Goal: Task Accomplishment & Management: Use online tool/utility

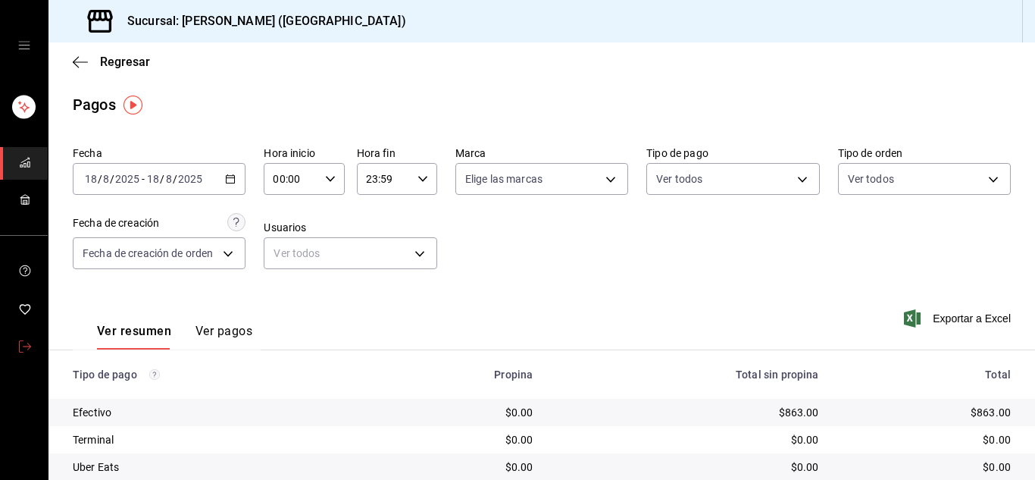
click at [31, 346] on link "mailbox folders" at bounding box center [24, 347] width 48 height 33
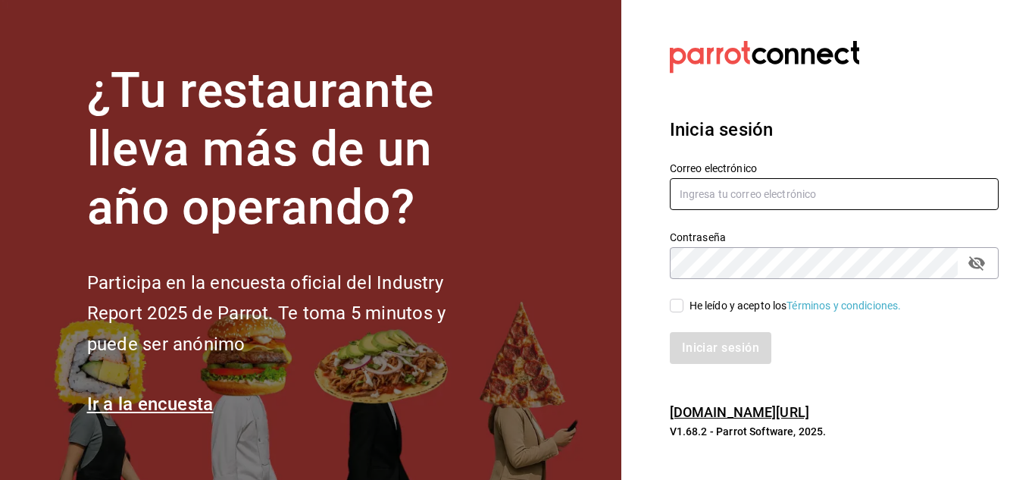
type input "[PERSON_NAME][EMAIL_ADDRESS][DOMAIN_NAME]"
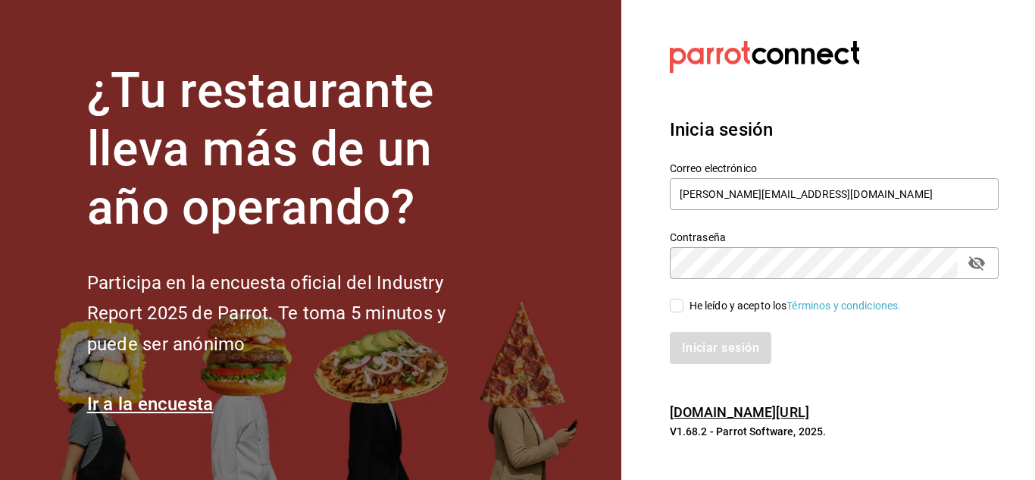
click at [683, 305] on input "He leído y acepto los Términos y condiciones." at bounding box center [677, 306] width 14 height 14
checkbox input "true"
click at [706, 357] on button "Iniciar sesión" at bounding box center [721, 348] width 103 height 32
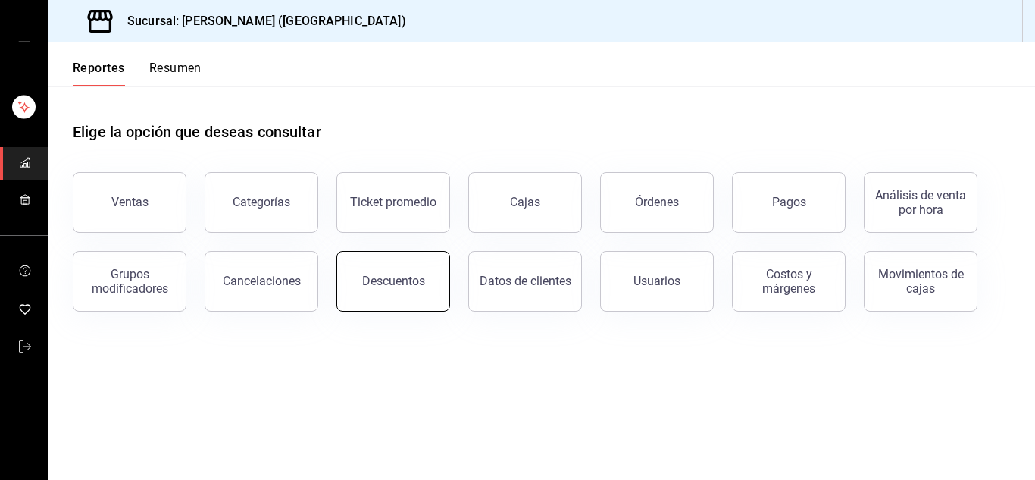
click at [381, 279] on div "Descuentos" at bounding box center [393, 281] width 63 height 14
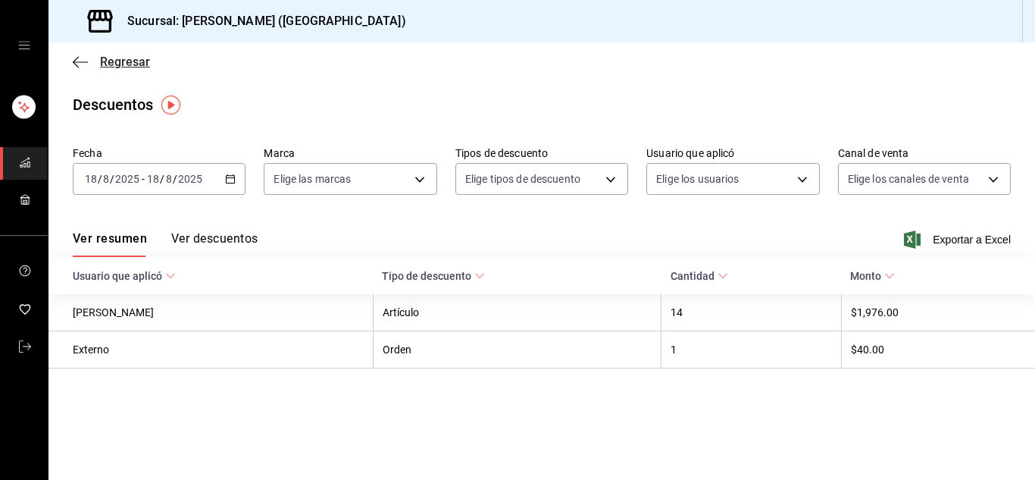
click at [86, 62] on icon "button" at bounding box center [80, 61] width 15 height 1
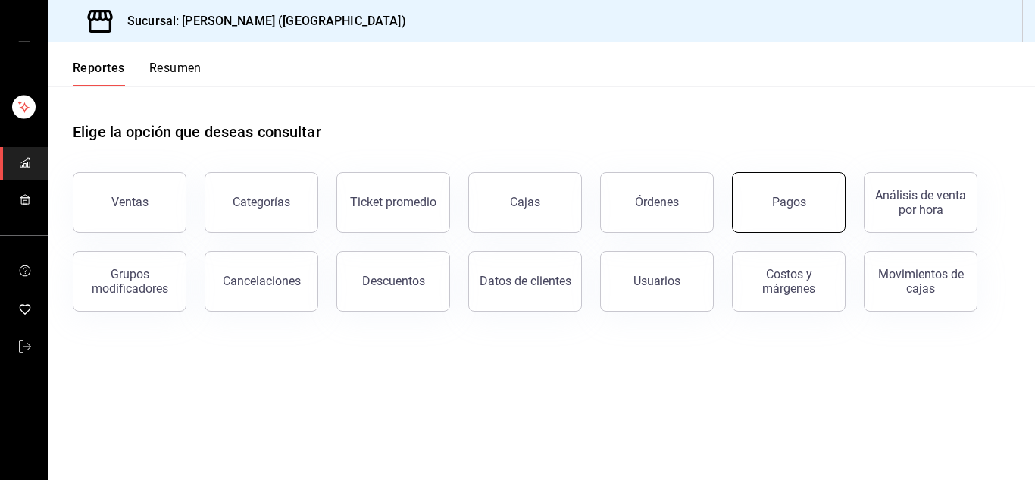
click at [763, 203] on button "Pagos" at bounding box center [789, 202] width 114 height 61
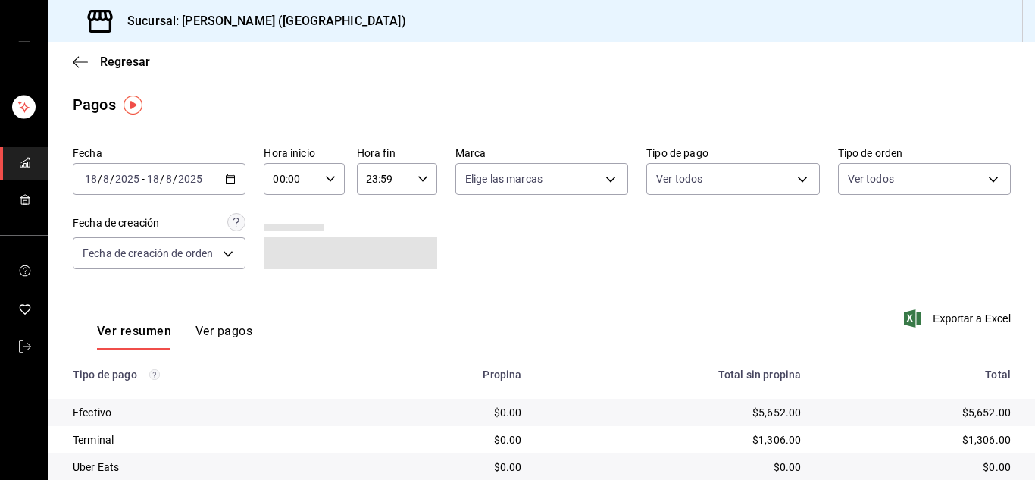
scroll to position [108, 0]
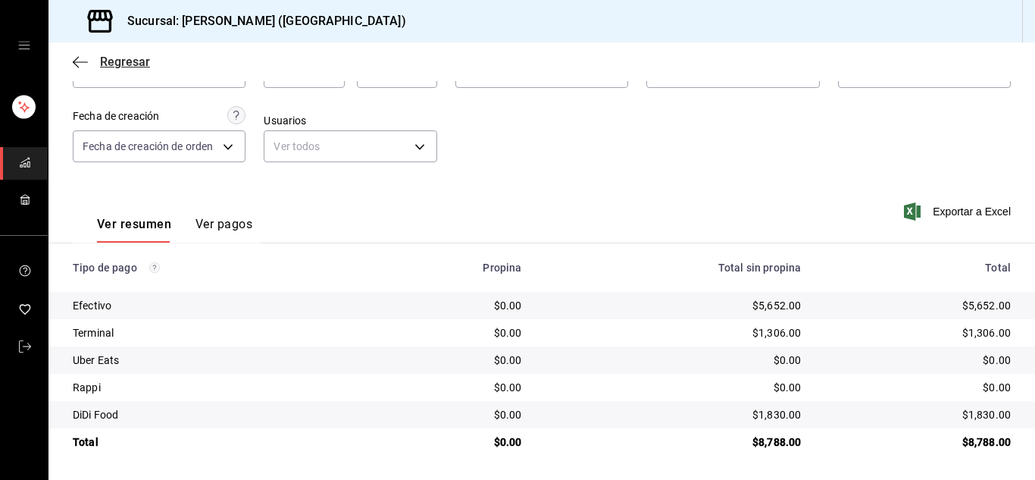
click at [79, 62] on icon "button" at bounding box center [80, 61] width 15 height 1
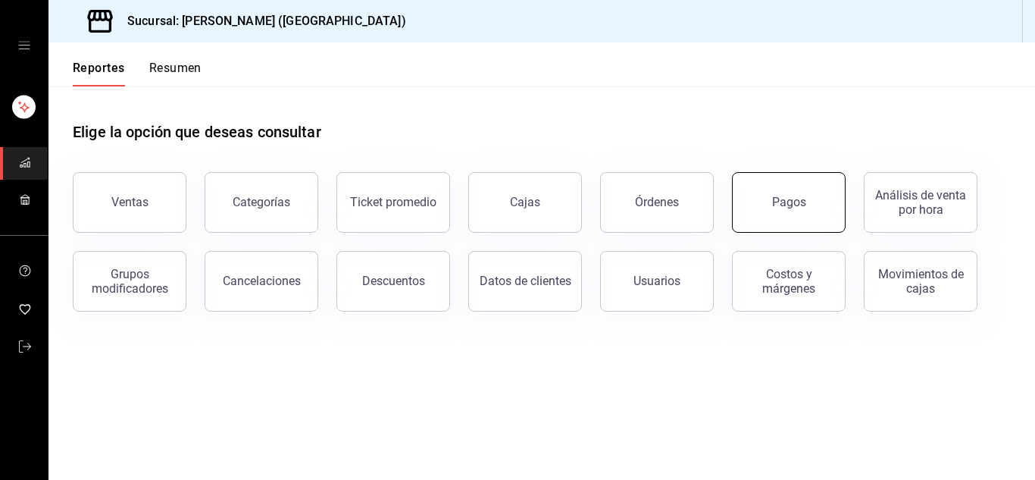
click at [799, 211] on button "Pagos" at bounding box center [789, 202] width 114 height 61
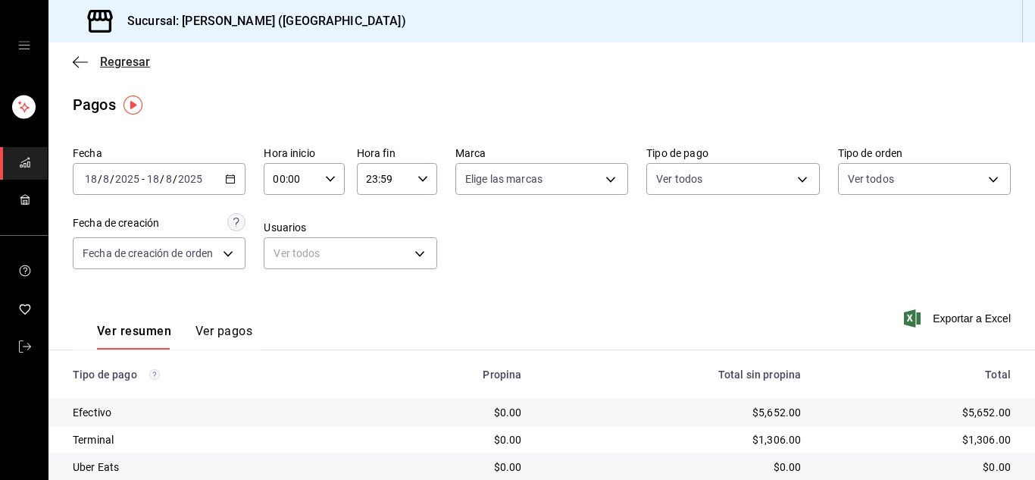
click at [77, 62] on icon "button" at bounding box center [80, 61] width 15 height 1
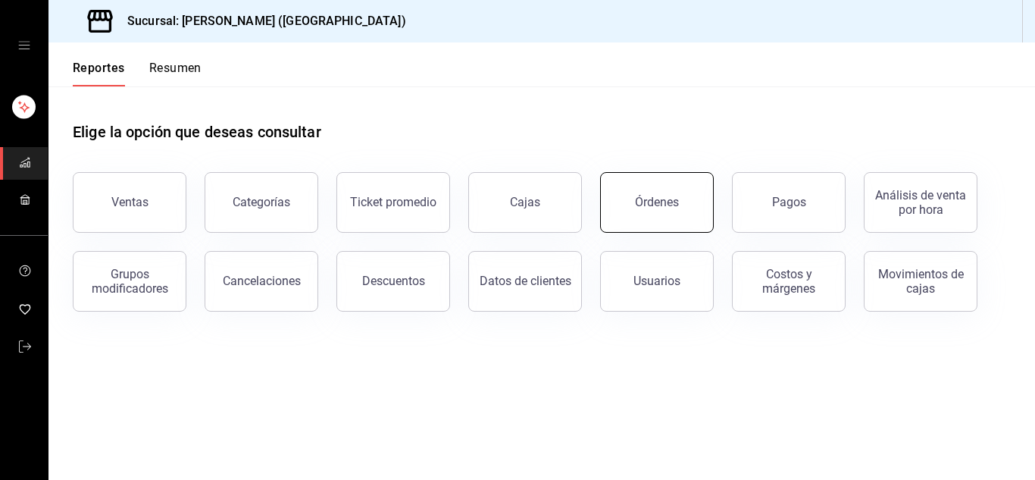
click at [675, 201] on div "Órdenes" at bounding box center [657, 202] width 44 height 14
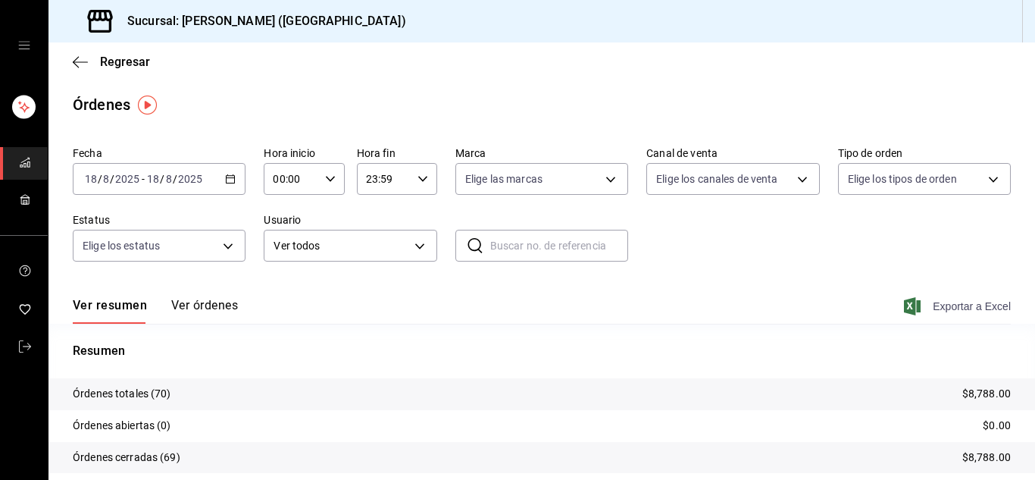
click at [975, 304] on span "Exportar a Excel" at bounding box center [959, 306] width 104 height 18
click at [972, 307] on span "Exportar a Excel" at bounding box center [959, 306] width 104 height 18
click at [22, 343] on icon "mailbox folders" at bounding box center [25, 346] width 12 height 12
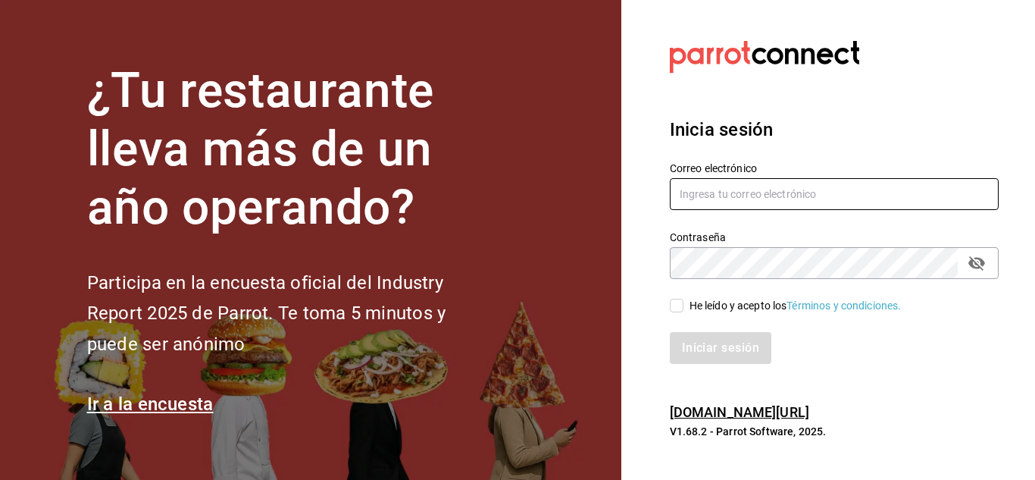
type input "urbina.kenia2010@gmail.com"
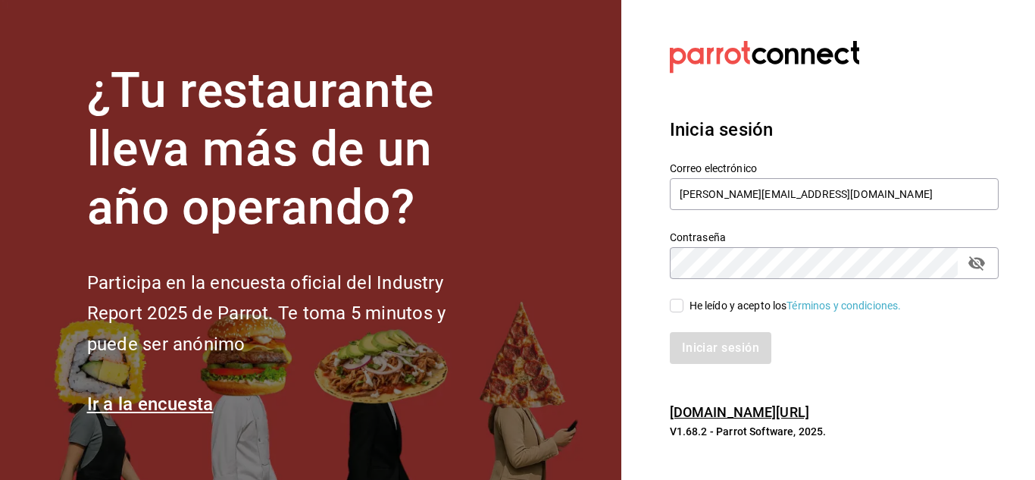
click at [678, 307] on input "He leído y acepto los Términos y condiciones." at bounding box center [677, 306] width 14 height 14
checkbox input "true"
click at [718, 355] on button "Iniciar sesión" at bounding box center [721, 348] width 103 height 32
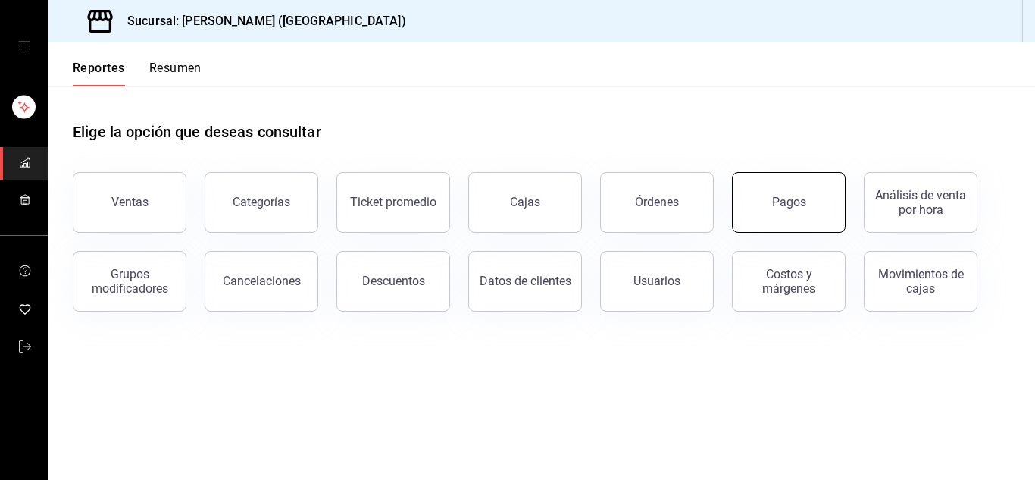
click at [787, 205] on div "Pagos" at bounding box center [789, 202] width 34 height 14
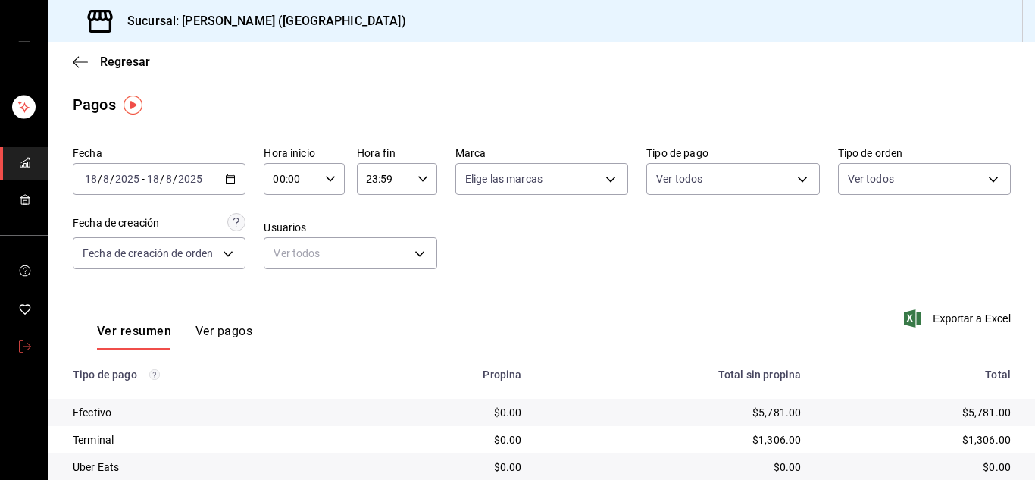
click at [12, 340] on link "mailbox folders" at bounding box center [24, 347] width 48 height 33
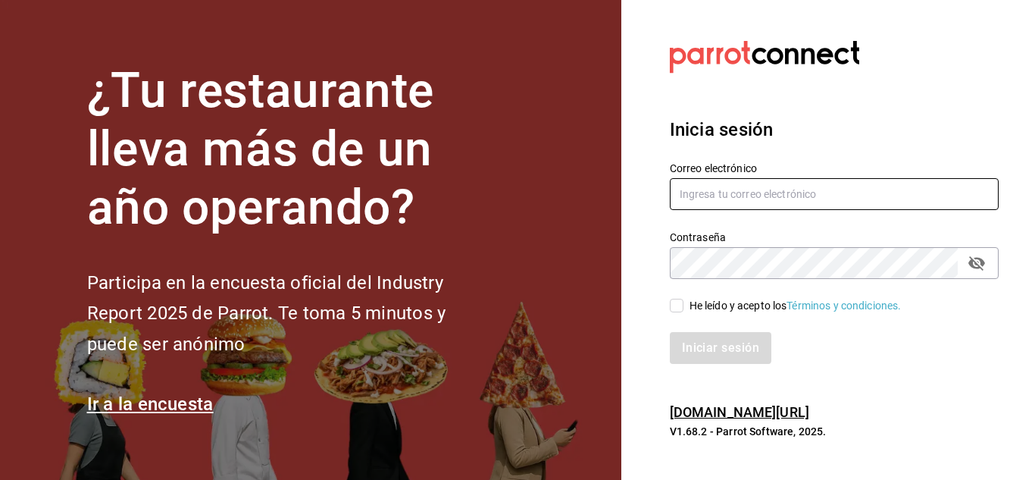
type input "[PERSON_NAME][EMAIL_ADDRESS][DOMAIN_NAME]"
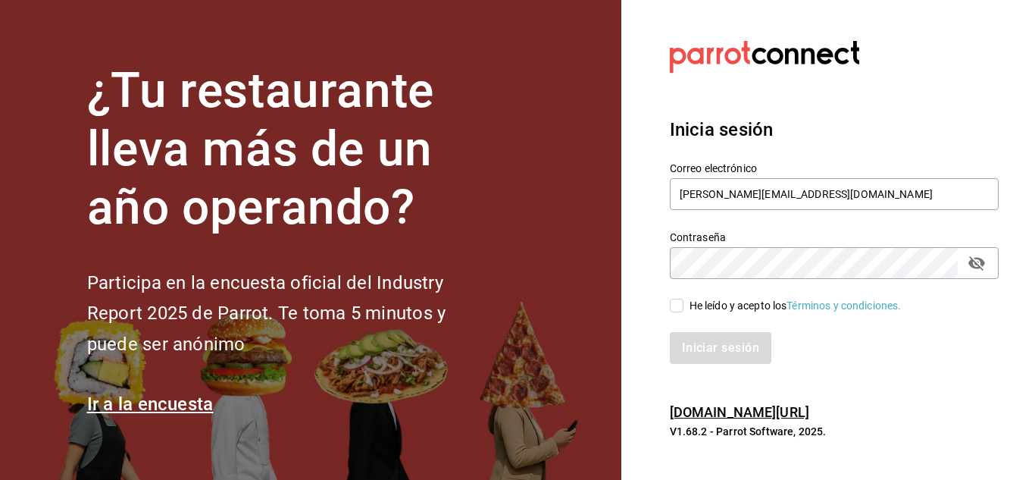
click at [674, 308] on input "He leído y acepto los Términos y condiciones." at bounding box center [677, 306] width 14 height 14
checkbox input "true"
click at [694, 339] on button "Iniciar sesión" at bounding box center [721, 348] width 103 height 32
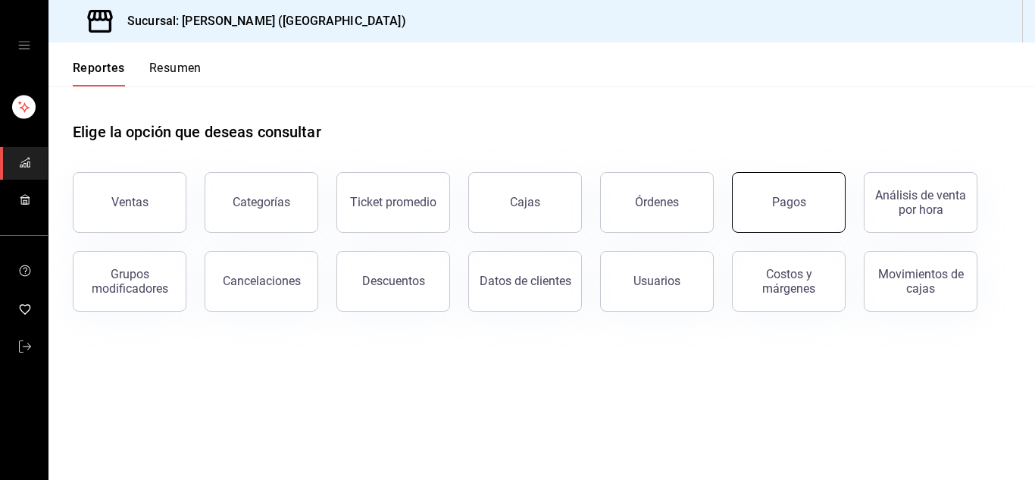
click at [771, 185] on button "Pagos" at bounding box center [789, 202] width 114 height 61
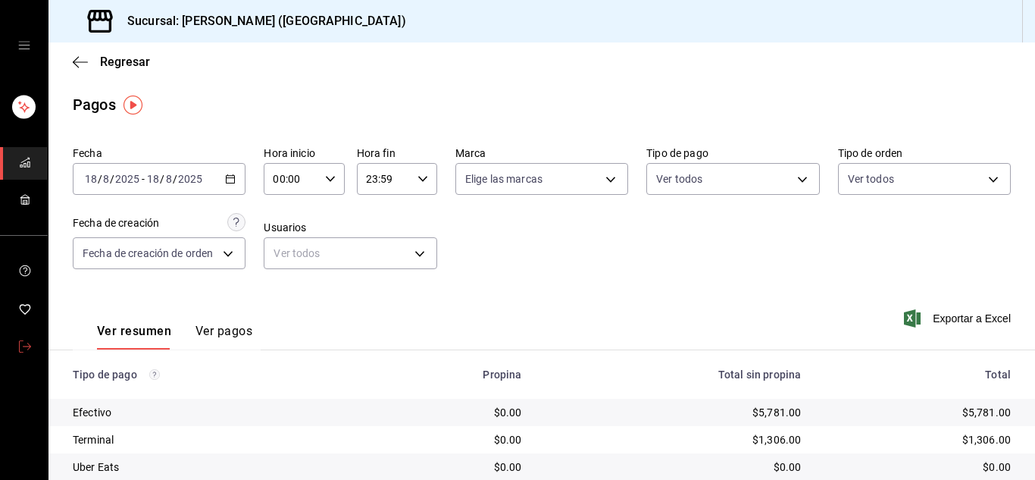
click at [27, 347] on icon "mailbox folders" at bounding box center [25, 346] width 12 height 12
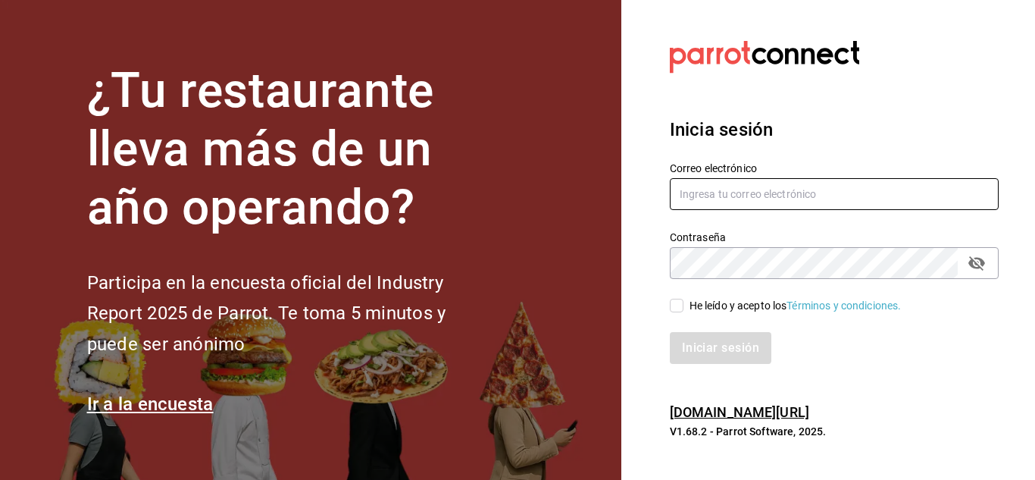
type input "urbina.kenia2010@gmail.com"
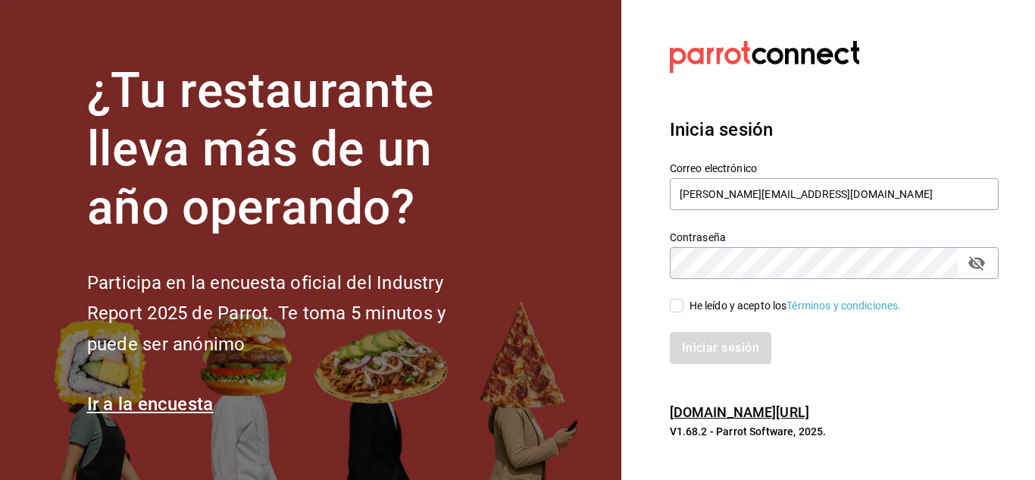
click at [680, 305] on input "He leído y acepto los Términos y condiciones." at bounding box center [677, 306] width 14 height 14
checkbox input "true"
click at [712, 359] on button "Iniciar sesión" at bounding box center [721, 348] width 103 height 32
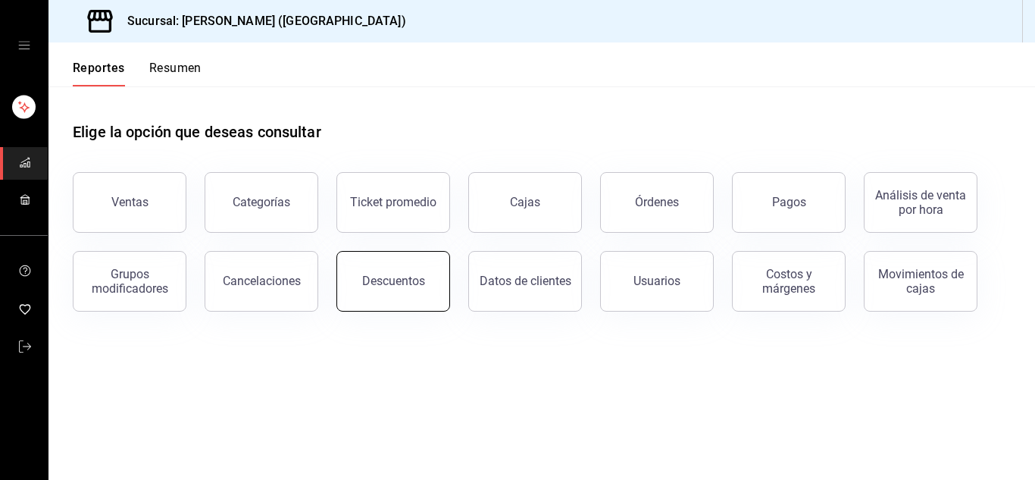
click at [408, 272] on button "Descuentos" at bounding box center [393, 281] width 114 height 61
